Goal: Task Accomplishment & Management: Use online tool/utility

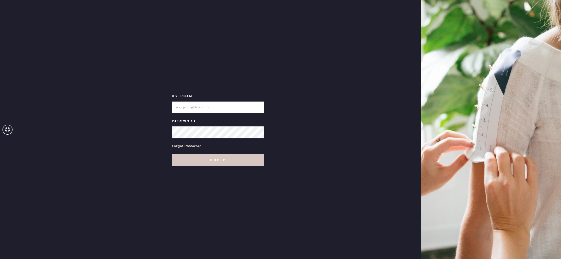
click at [227, 108] on input "loginName" at bounding box center [218, 107] width 92 height 12
type input "reformationbeverlyhills"
click at [208, 161] on button "Sign in" at bounding box center [218, 160] width 92 height 12
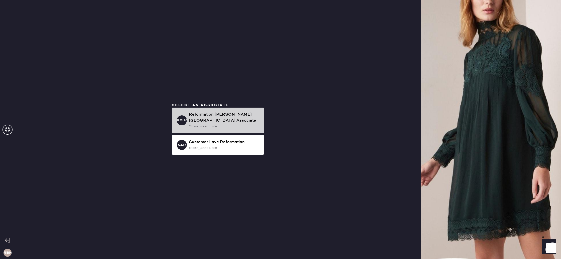
click at [219, 124] on div "store_associate" at bounding box center [224, 127] width 71 height 6
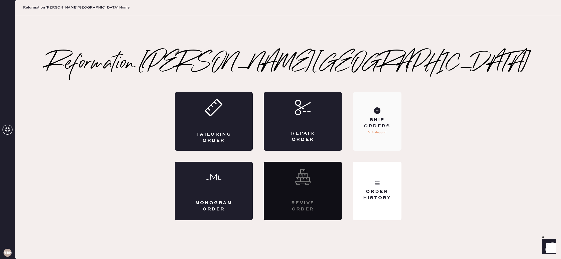
click at [383, 124] on div "Ship Orders" at bounding box center [377, 123] width 40 height 13
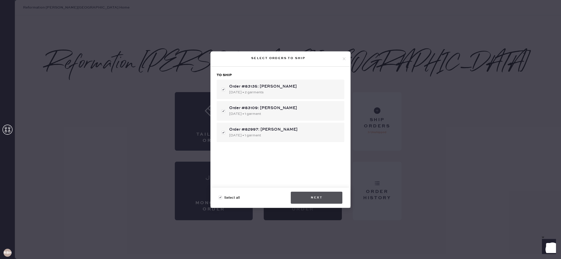
click at [304, 197] on button "Next" at bounding box center [317, 198] width 52 height 12
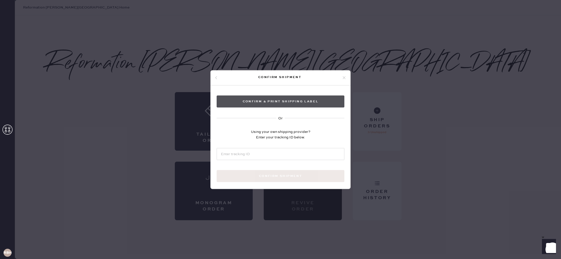
click at [306, 105] on button "Confirm & Print shipping label" at bounding box center [281, 101] width 128 height 12
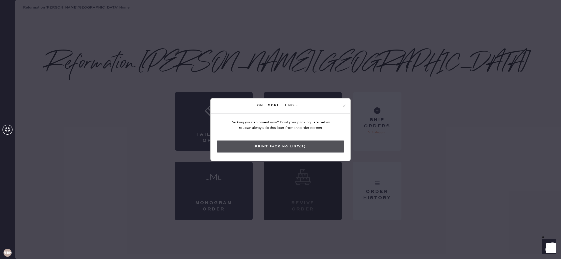
click at [298, 146] on button "Print Packing List(s)" at bounding box center [281, 146] width 128 height 12
